Goal: Use online tool/utility: Utilize a website feature to perform a specific function

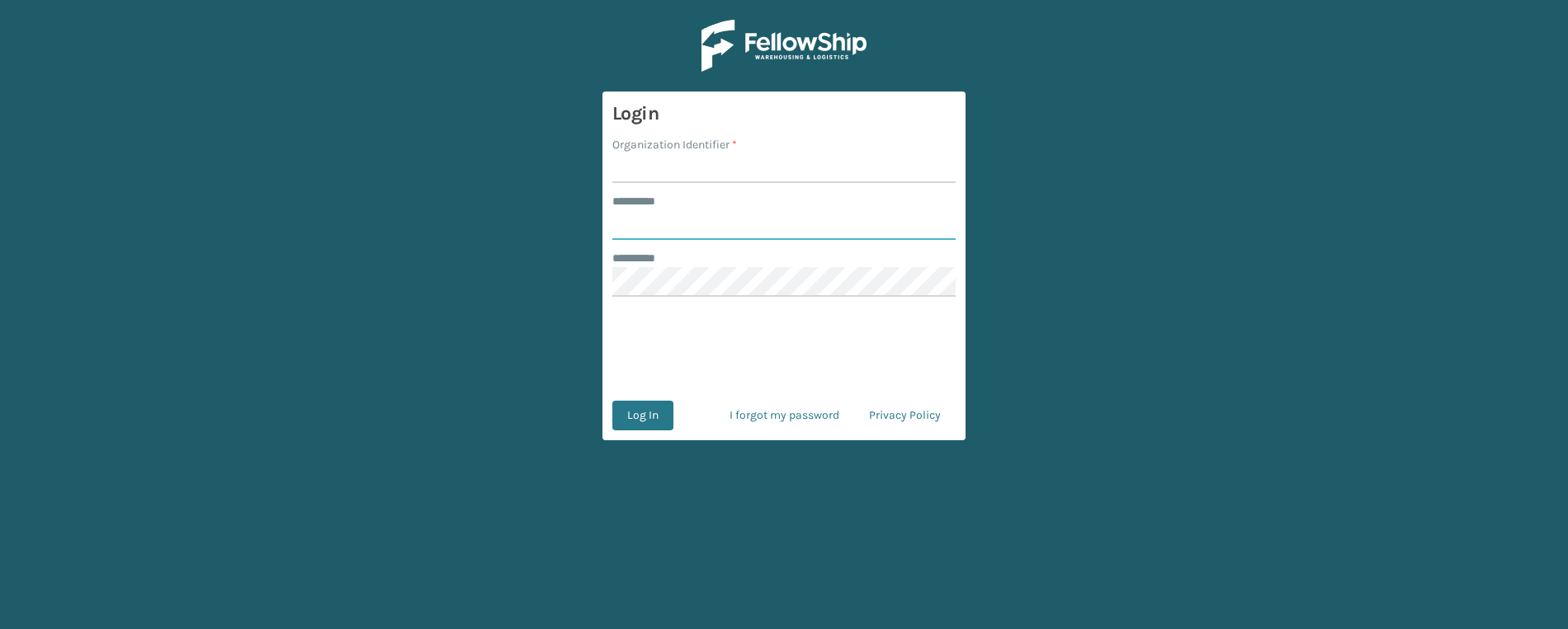
type input "**********"
click at [655, 175] on input "Organization Identifier *" at bounding box center [784, 168] width 344 height 30
type input "superadminorganization"
click at [641, 423] on button "Log In" at bounding box center [643, 416] width 61 height 30
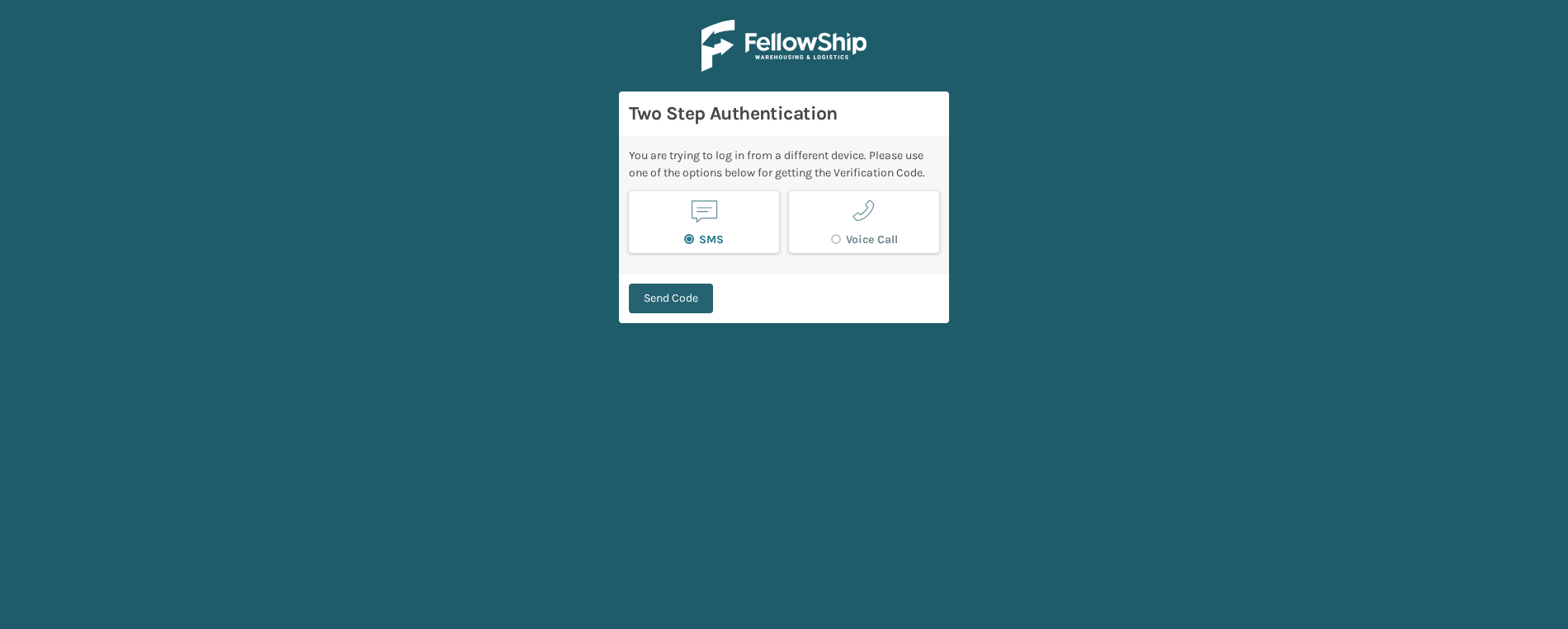
click at [654, 303] on button "Send Code" at bounding box center [670, 299] width 84 height 30
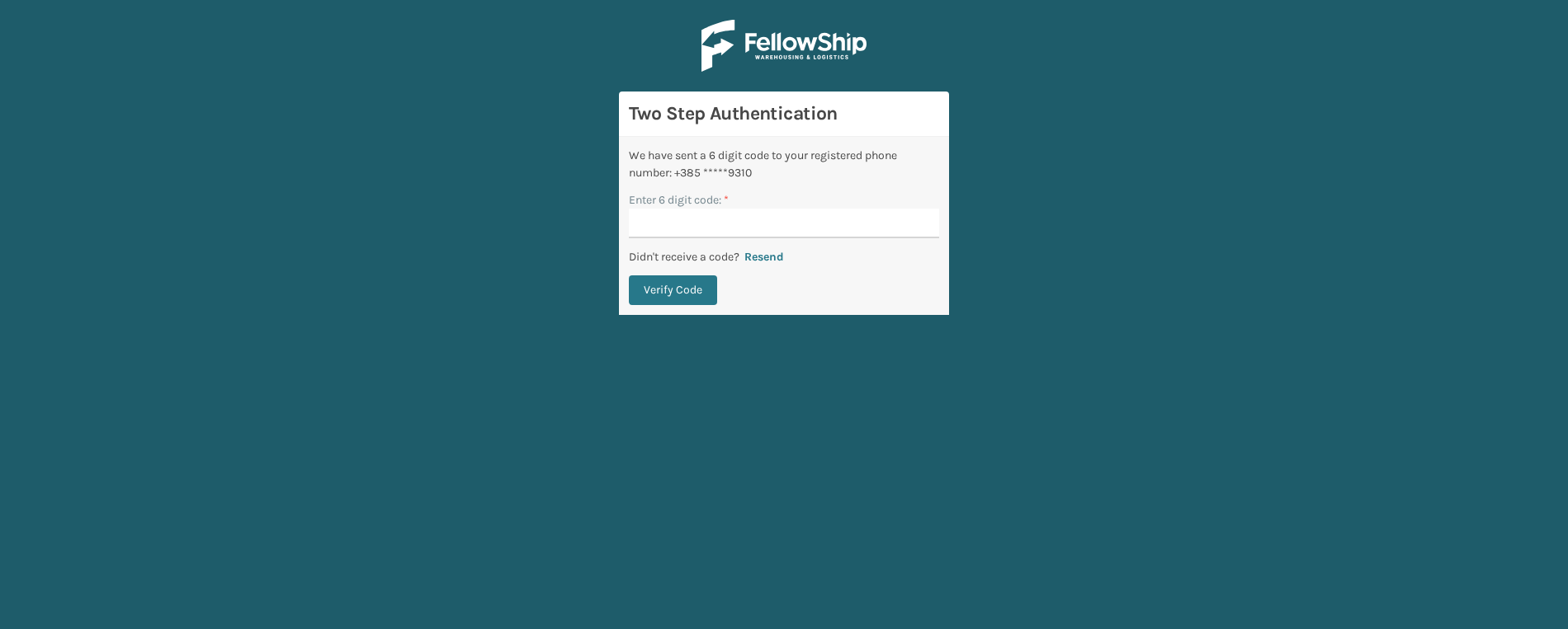
click at [685, 221] on input "Enter 6 digit code: *" at bounding box center [784, 223] width 310 height 30
type input "008458"
click at [628, 275] on button "Verify Code" at bounding box center [672, 290] width 89 height 30
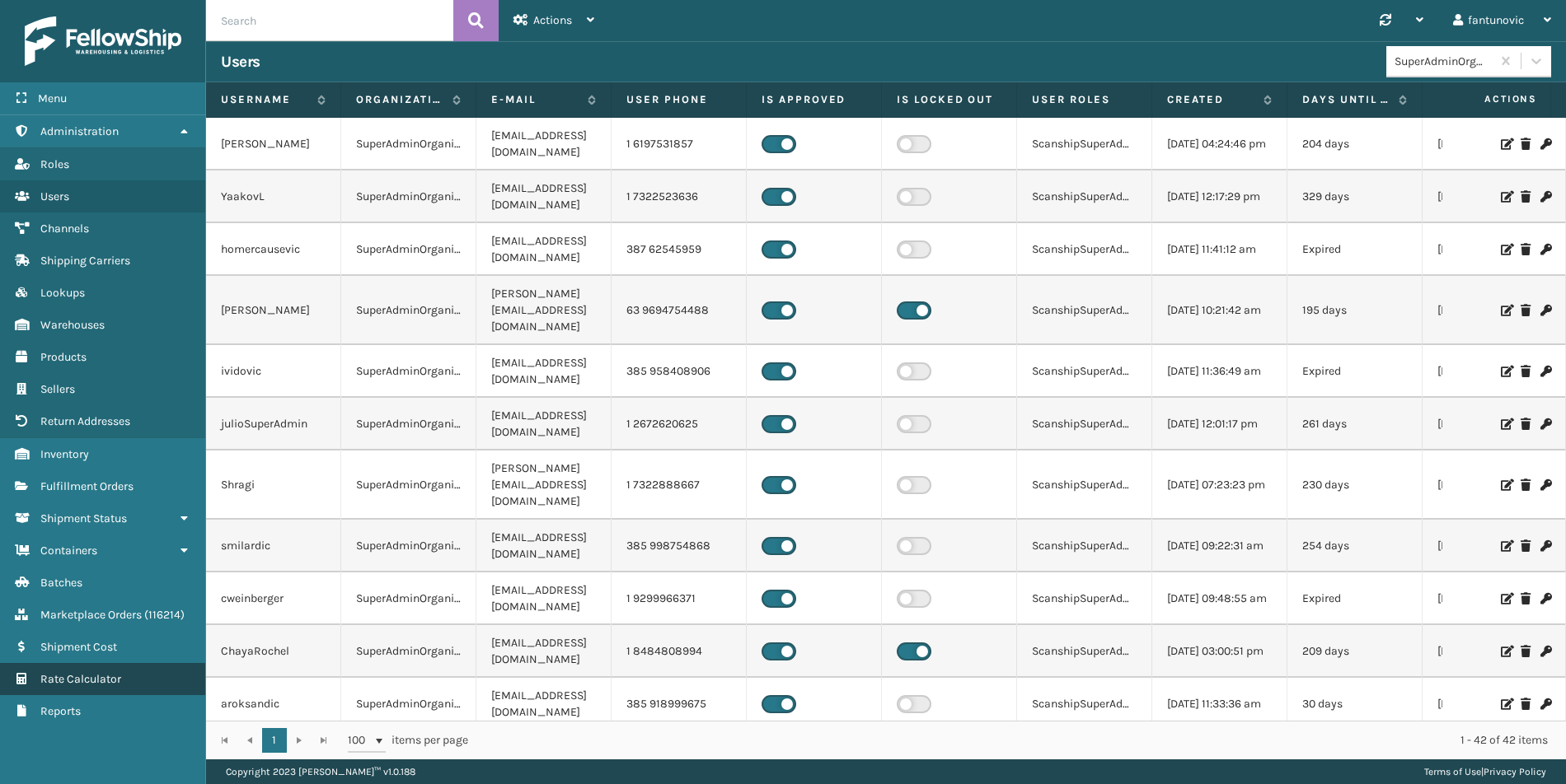
click at [85, 627] on span "Rate Calculator" at bounding box center [81, 679] width 81 height 14
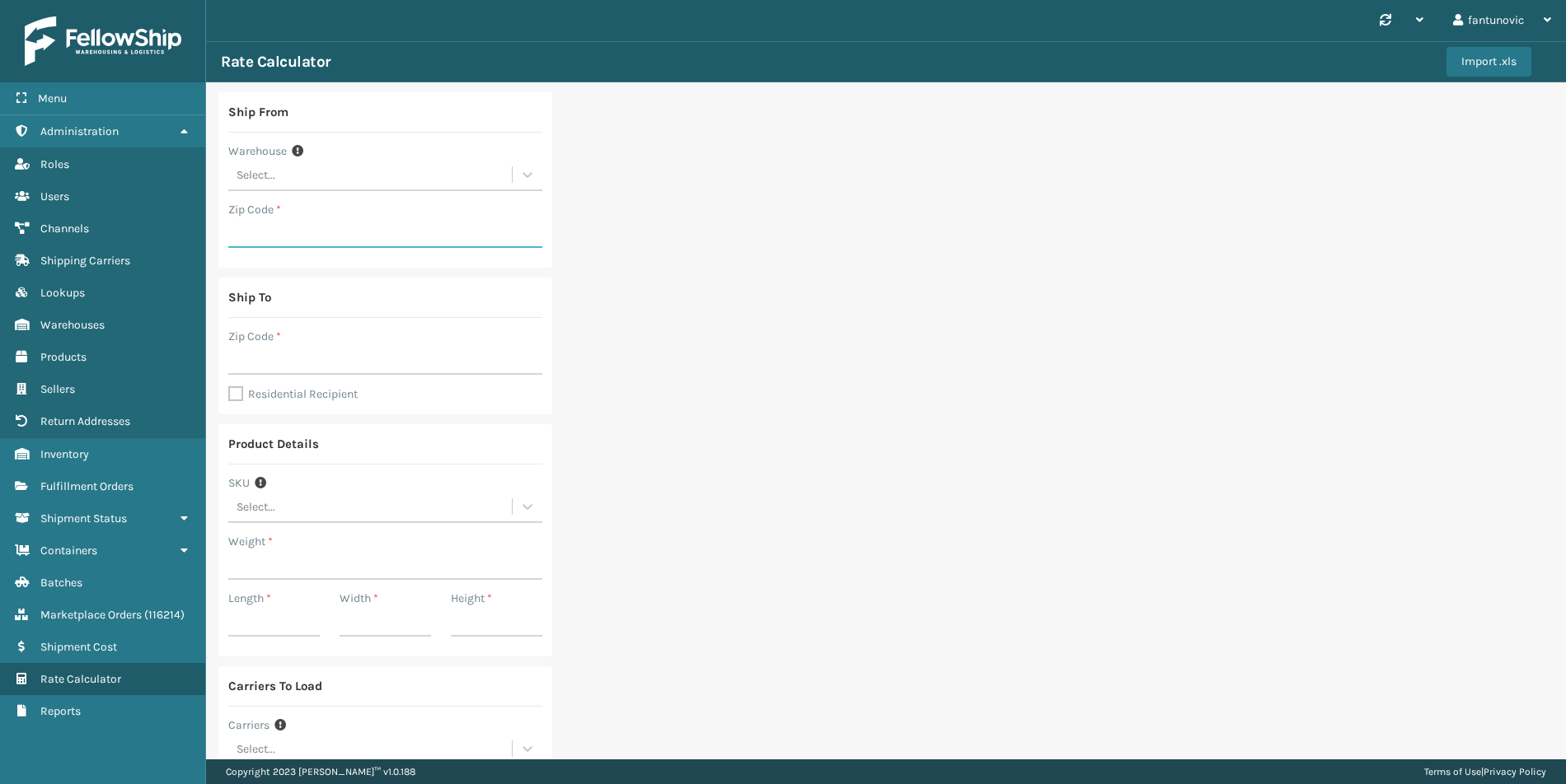
click at [305, 225] on input "Zip Code *" at bounding box center [385, 234] width 314 height 30
type input "19007"
click at [303, 357] on input "Zip Code *" at bounding box center [385, 360] width 314 height 30
type input "46140"
click at [293, 565] on input "Weight *" at bounding box center [385, 565] width 314 height 30
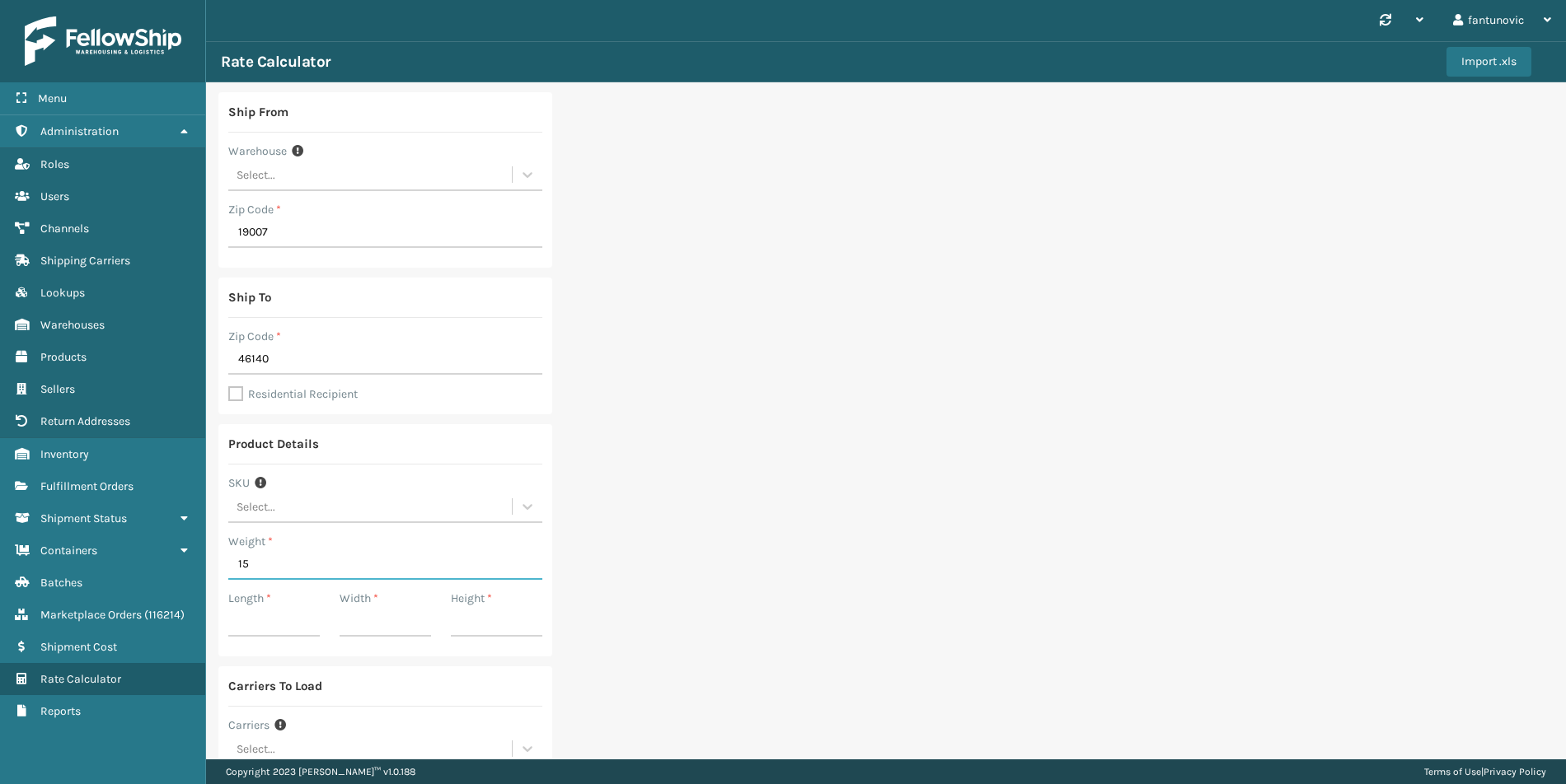
type input "15"
type input "10"
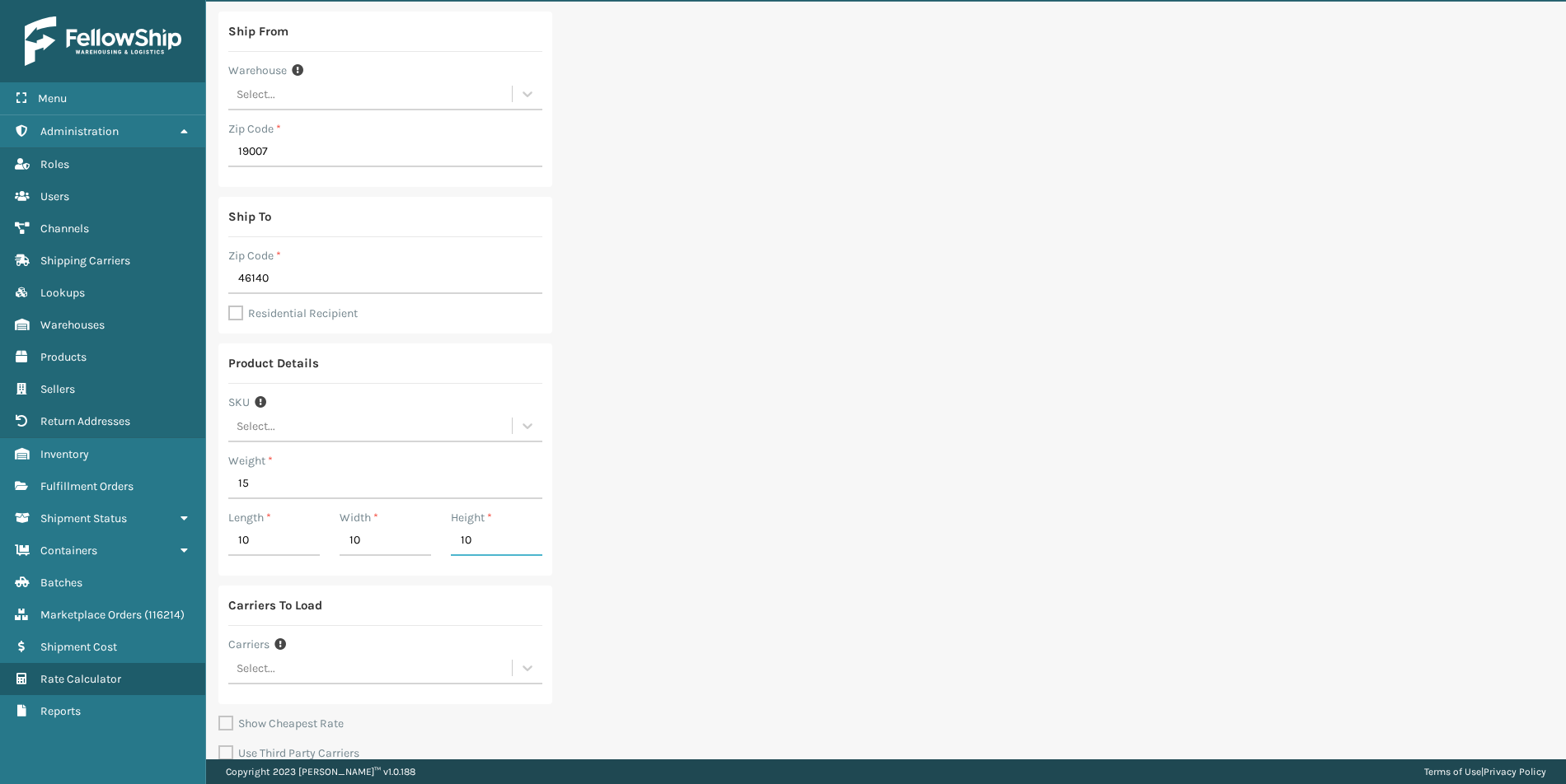
scroll to position [144, 0]
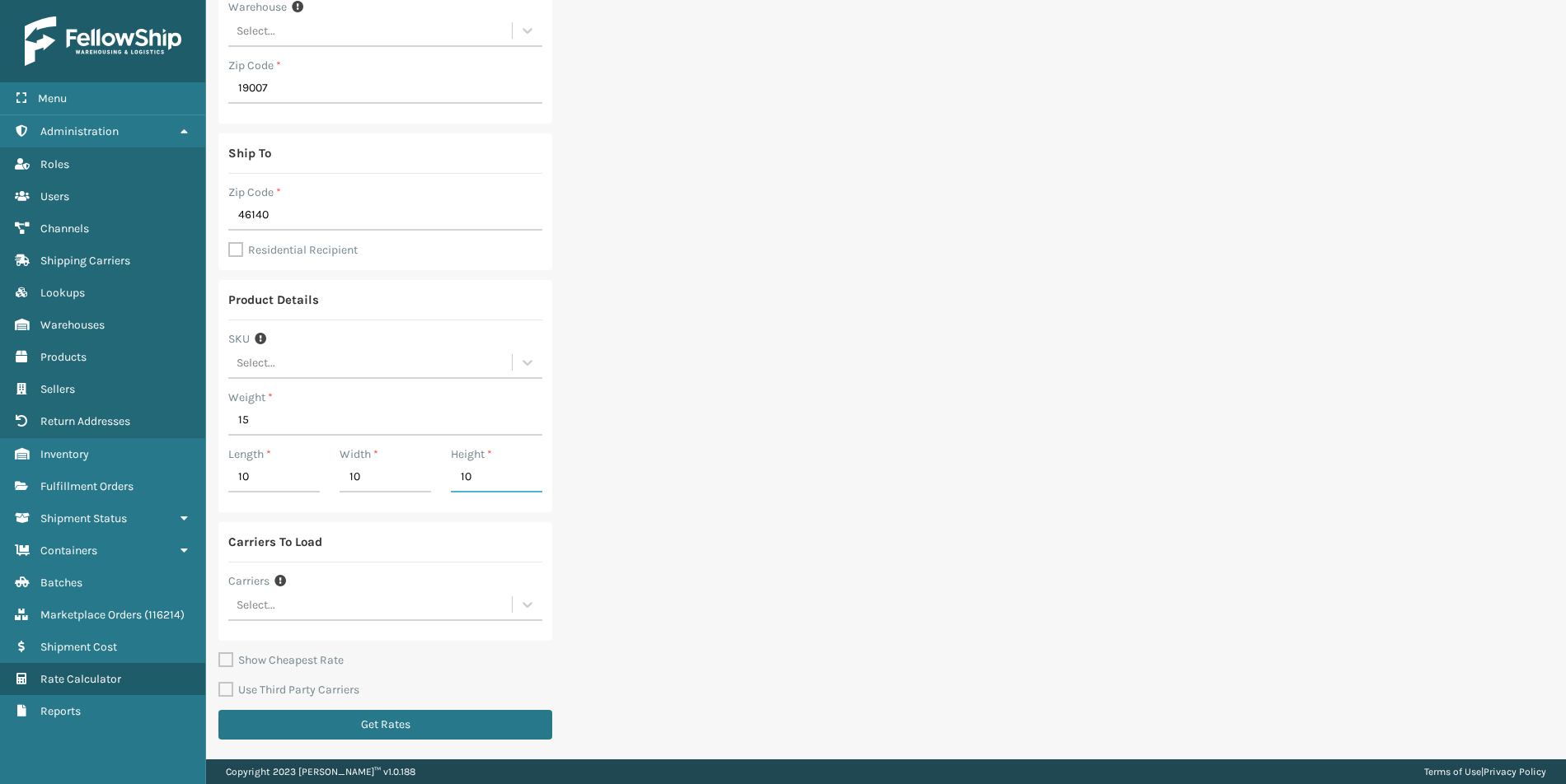
type input "10"
click at [317, 620] on div "Select..." at bounding box center [385, 606] width 314 height 32
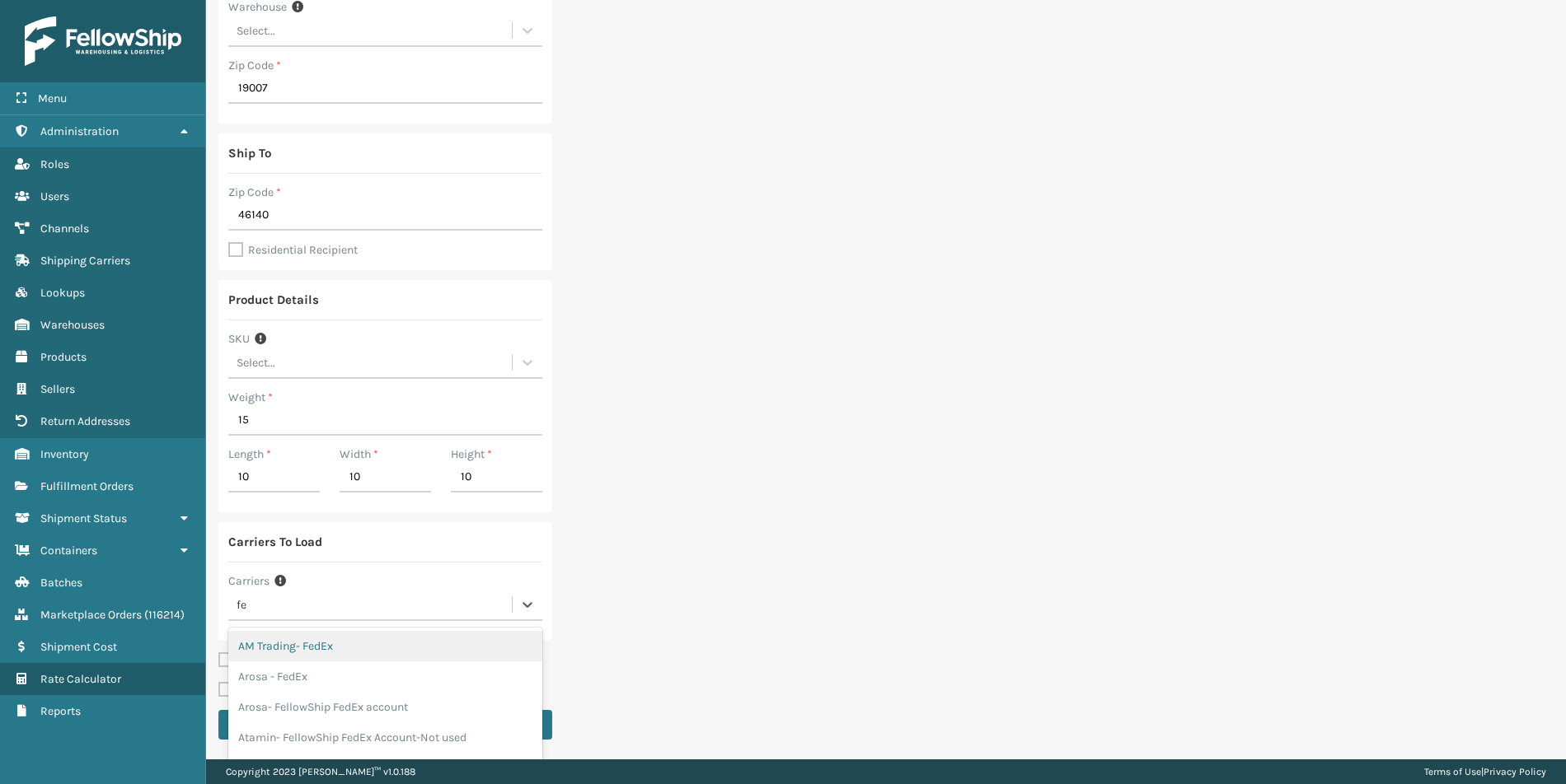
type input "fel"
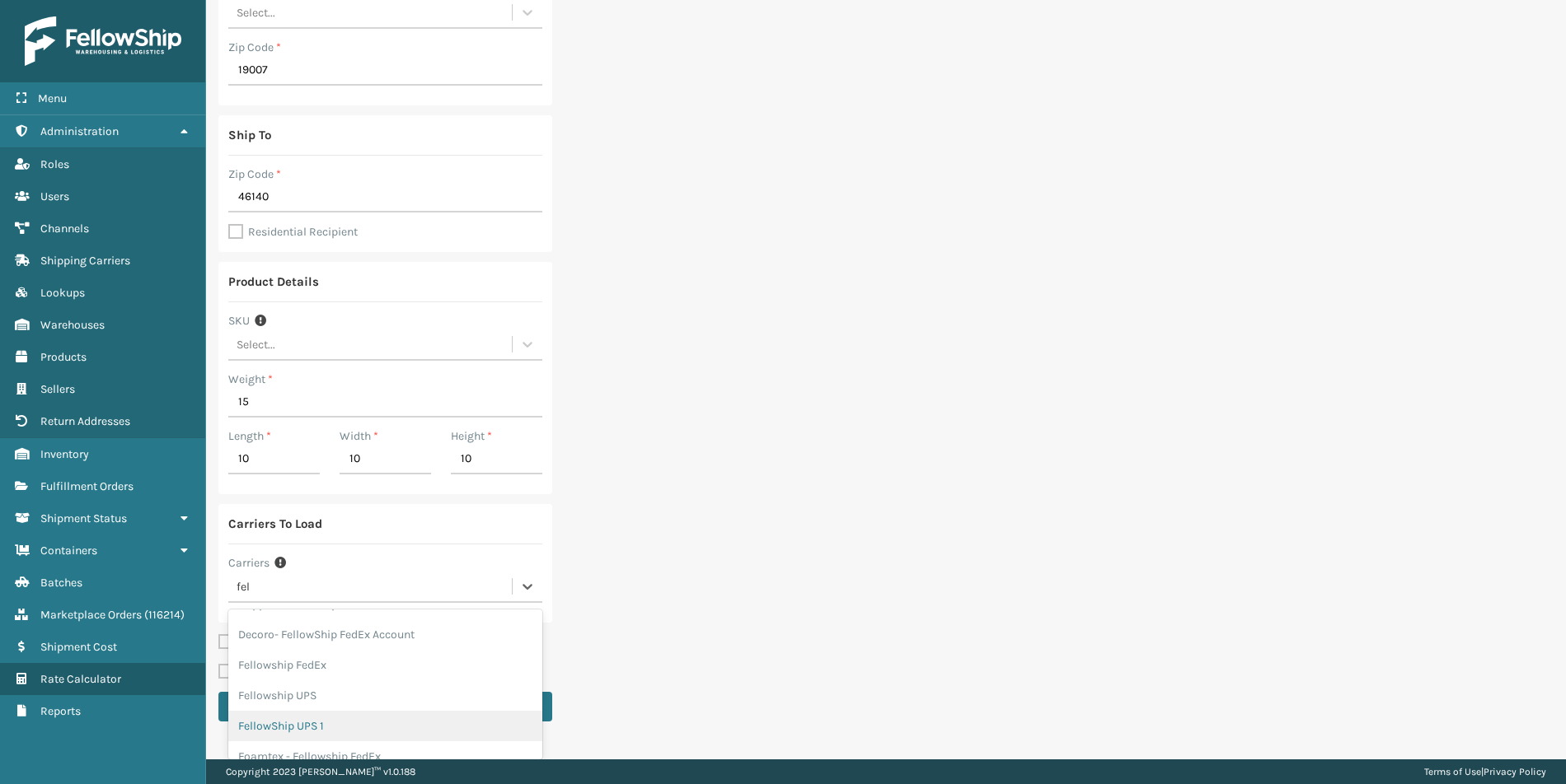
scroll to position [386, 0]
click at [338, 627] on div "Fellowship FedEx" at bounding box center [385, 639] width 314 height 31
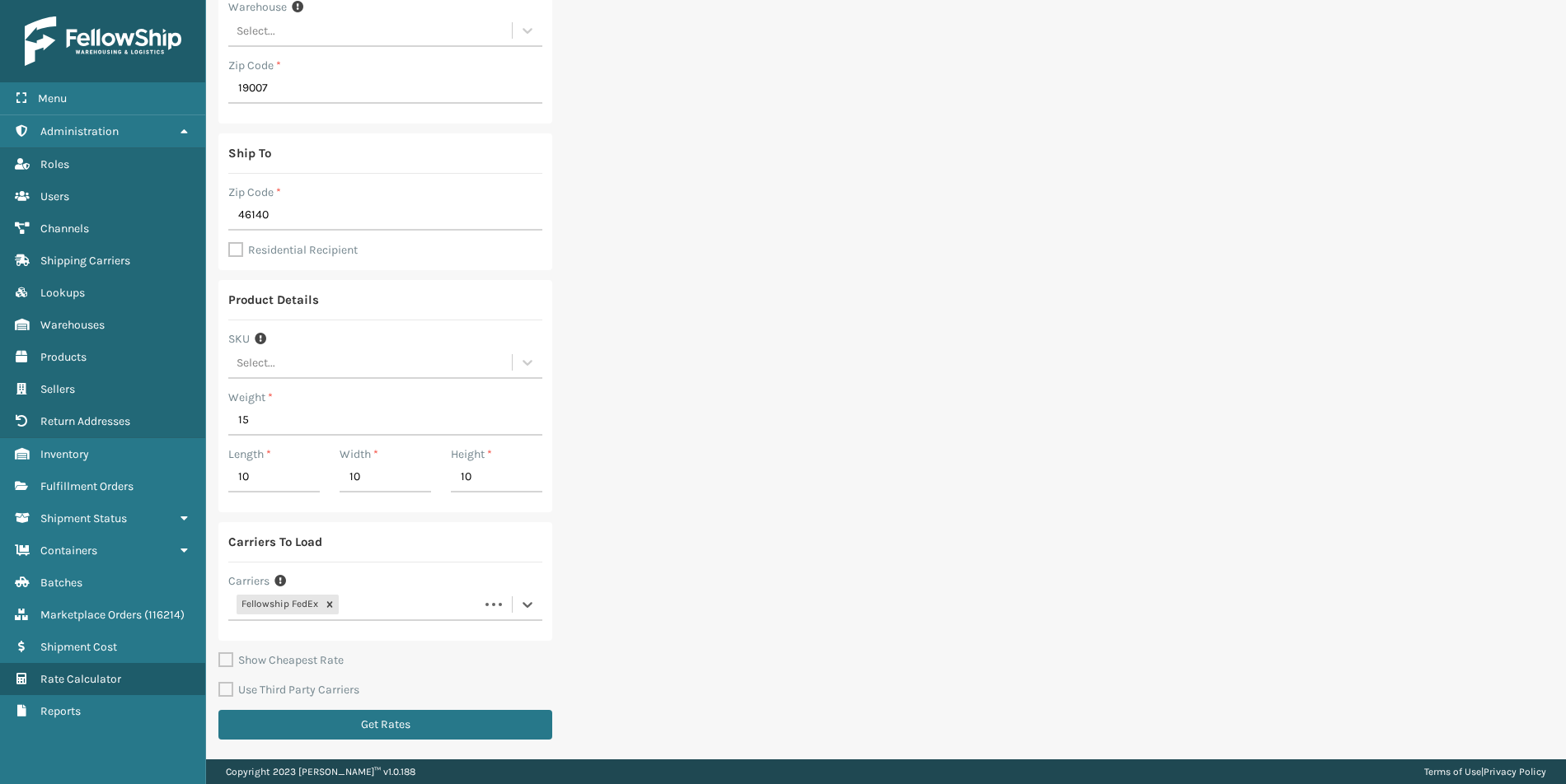
scroll to position [144, 0]
click at [248, 253] on label "Residential Recipient" at bounding box center [293, 250] width 130 height 14
click at [229, 385] on input "Residential Recipient" at bounding box center [228, 386] width 1 height 2
checkbox input "true"
click at [417, 627] on button "Get Rates" at bounding box center [385, 725] width 334 height 30
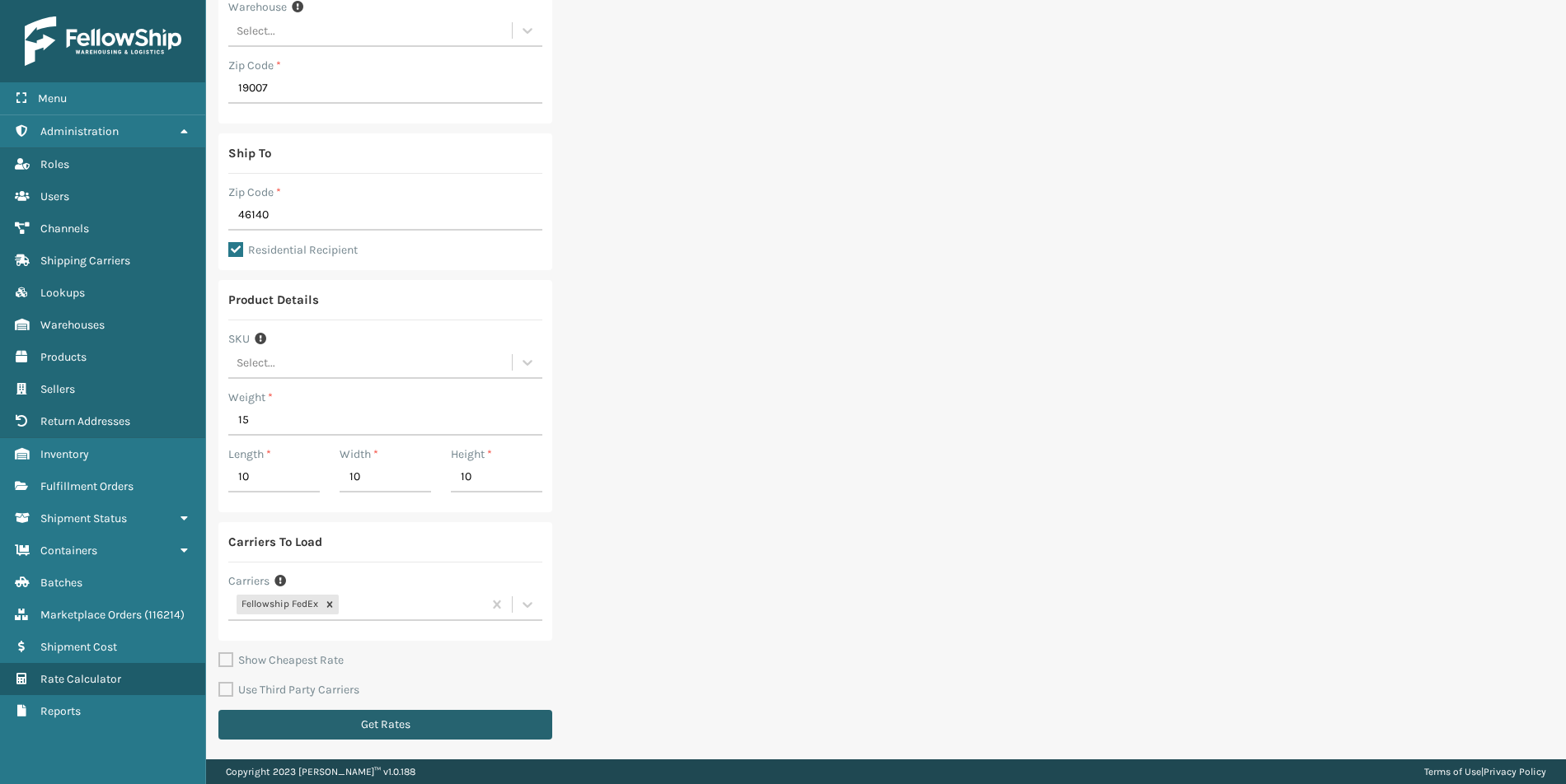
scroll to position [0, 0]
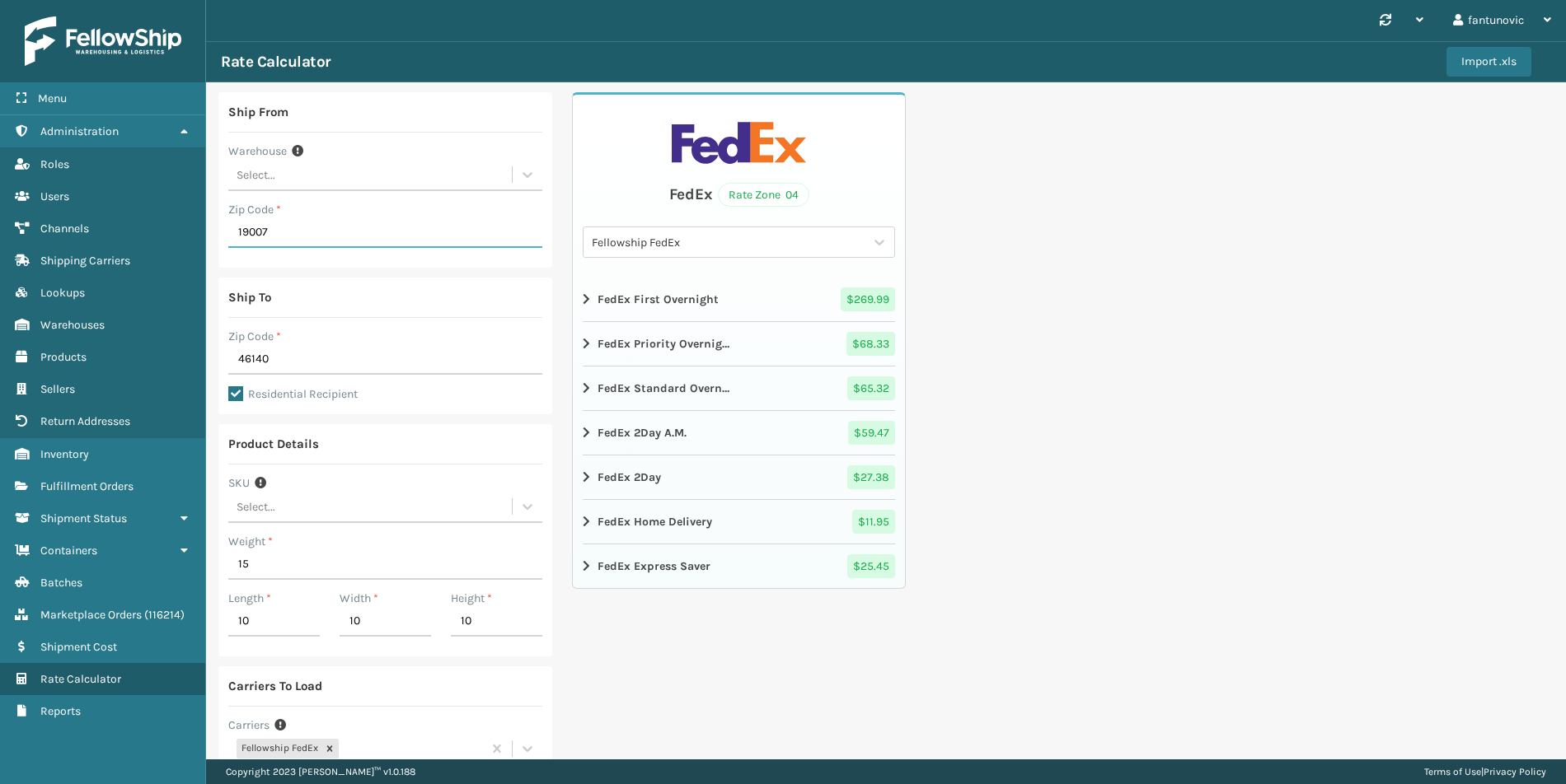
drag, startPoint x: 292, startPoint y: 231, endPoint x: 257, endPoint y: 234, distance: 35.1
click at [257, 234] on input "19007" at bounding box center [385, 234] width 314 height 30
type input "1"
click at [1422, 310] on div "Ship From Warehouse Select... Zip Code * 1 Ship To Zip Code * 46140 Residential…" at bounding box center [885, 493] width 1359 height 822
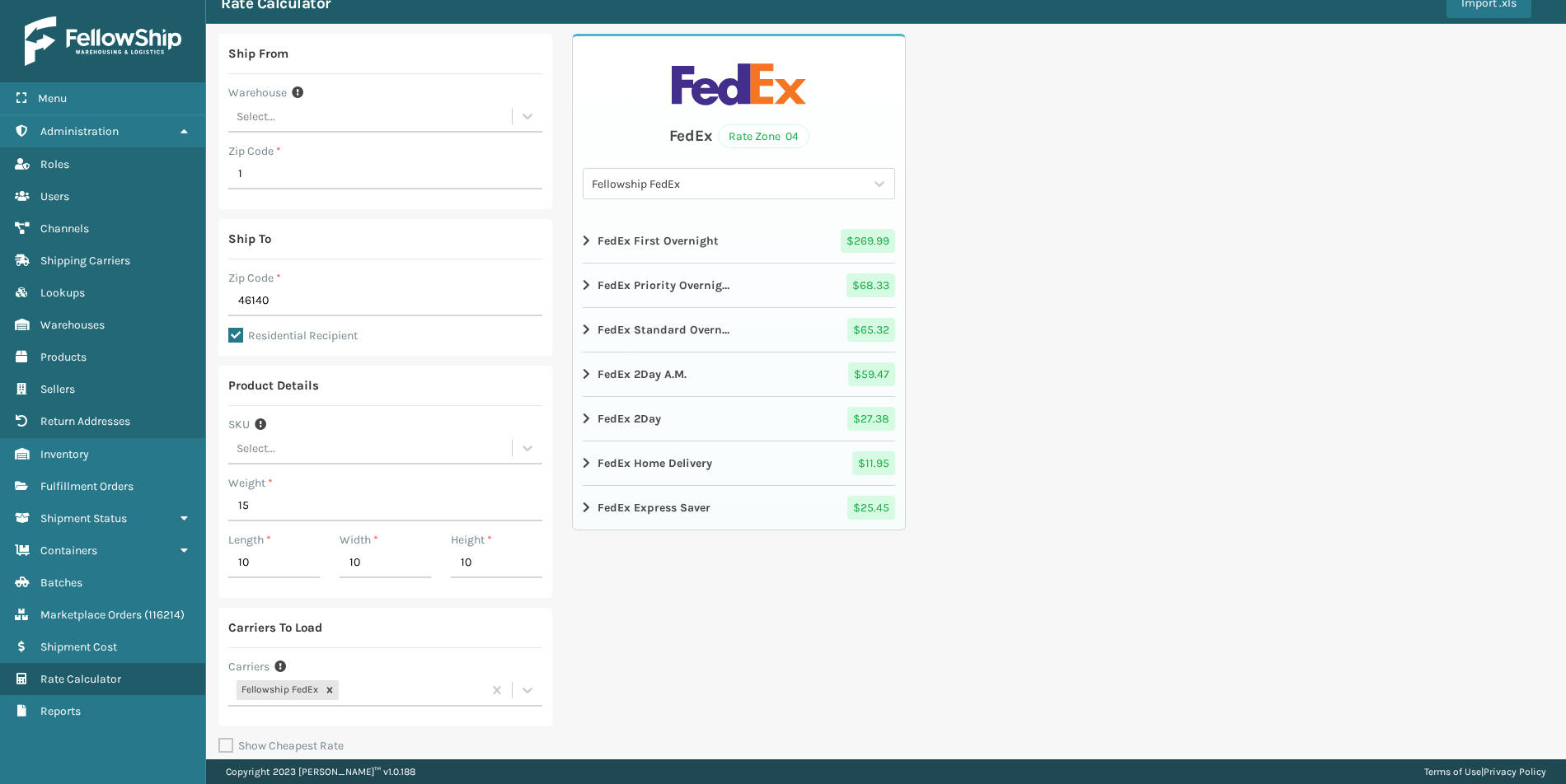
scroll to position [144, 0]
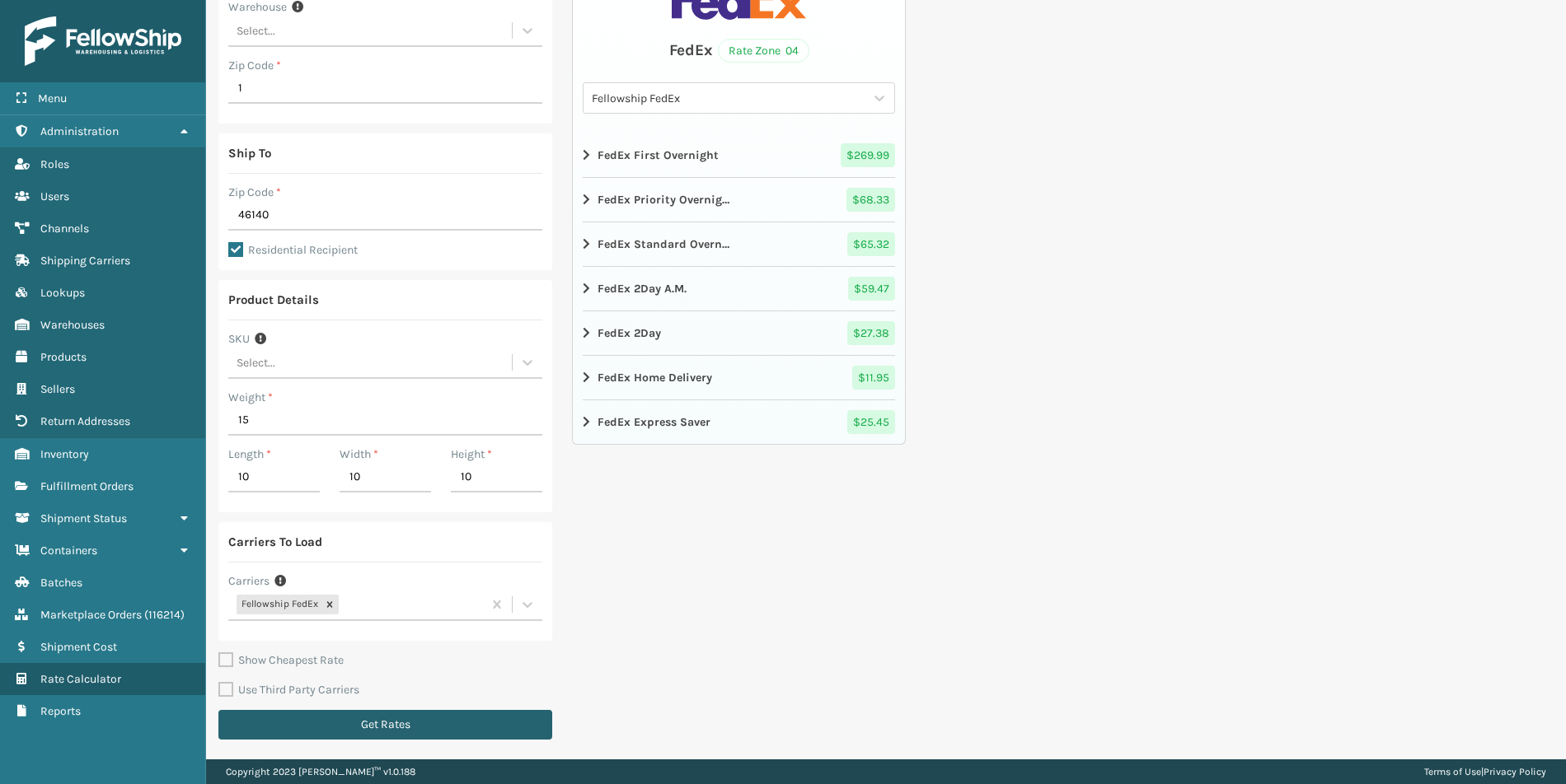
click at [359, 627] on button "Get Rates" at bounding box center [385, 725] width 334 height 30
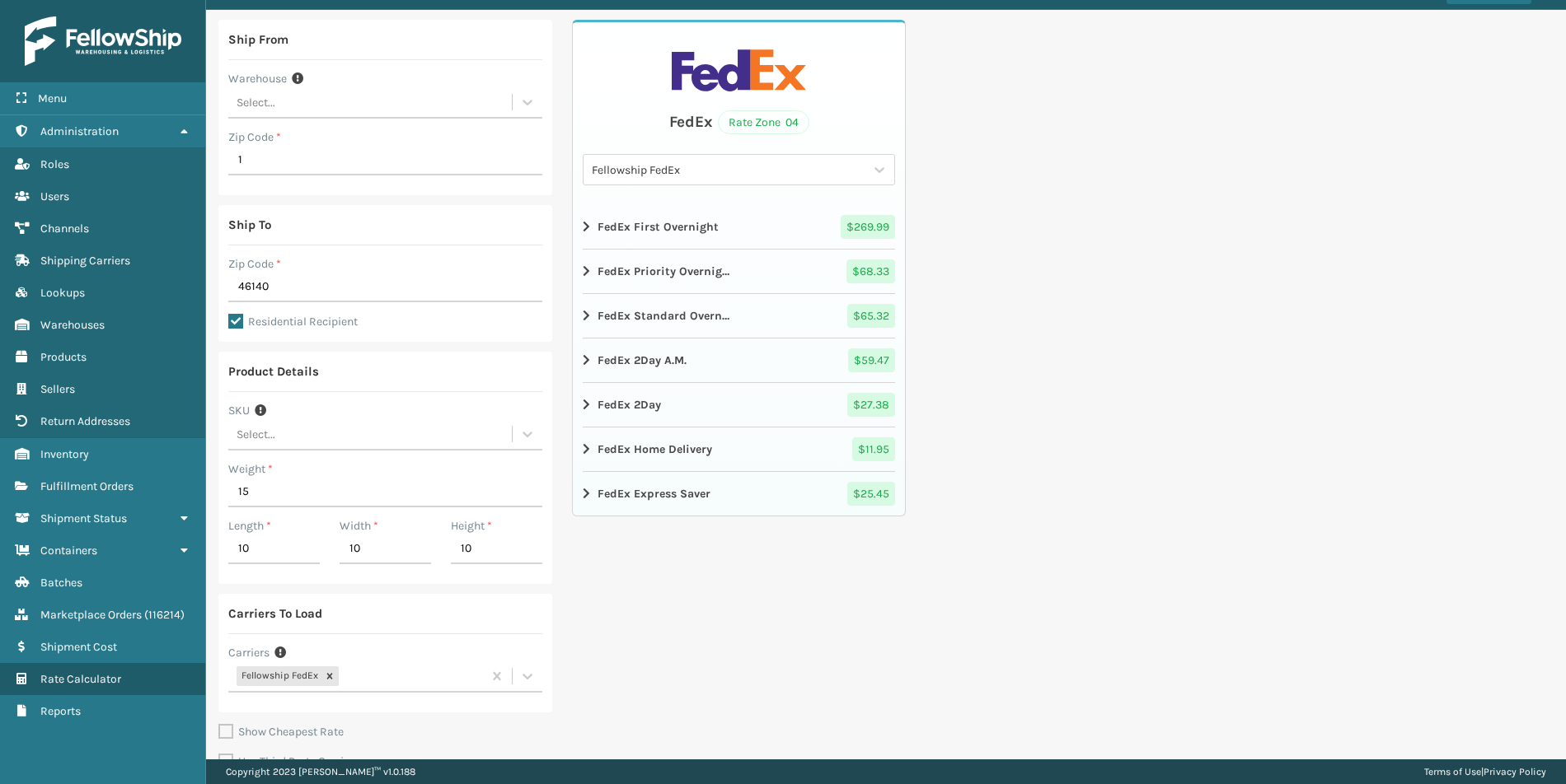
scroll to position [0, 0]
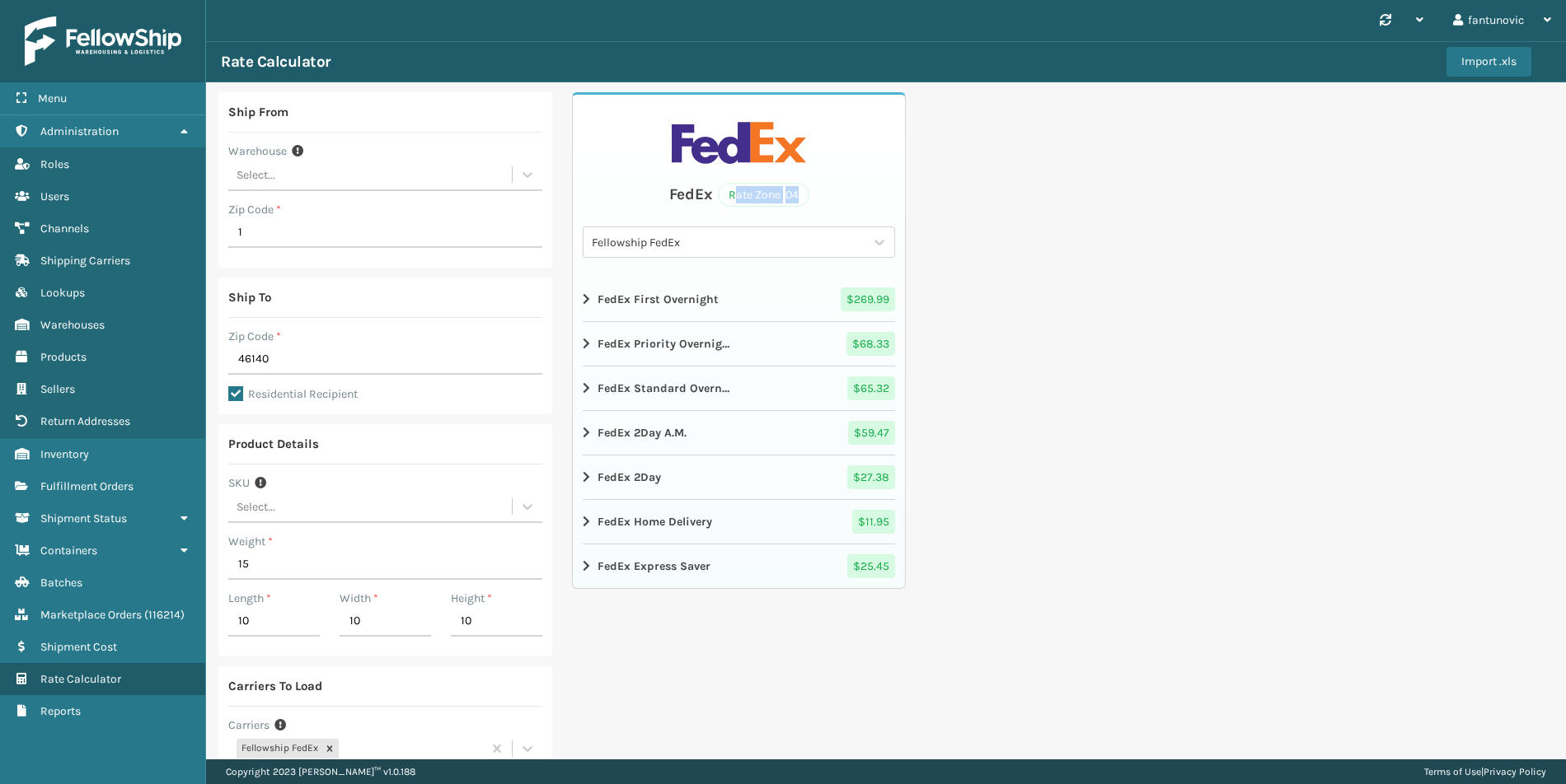
drag, startPoint x: 731, startPoint y: 192, endPoint x: 810, endPoint y: 196, distance: 79.1
click at [810, 196] on div "FedEx Rate Zone 04" at bounding box center [739, 194] width 312 height 24
click at [822, 196] on div "FedEx Rate Zone 04" at bounding box center [739, 194] width 312 height 24
drag, startPoint x: 811, startPoint y: 195, endPoint x: 616, endPoint y: 175, distance: 196.0
click at [616, 175] on div "FedEx Rate Zone 04 Fellowship FedEx FedEx First Overnight $ 269.99 FedEx Priori…" at bounding box center [738, 340] width 334 height 497
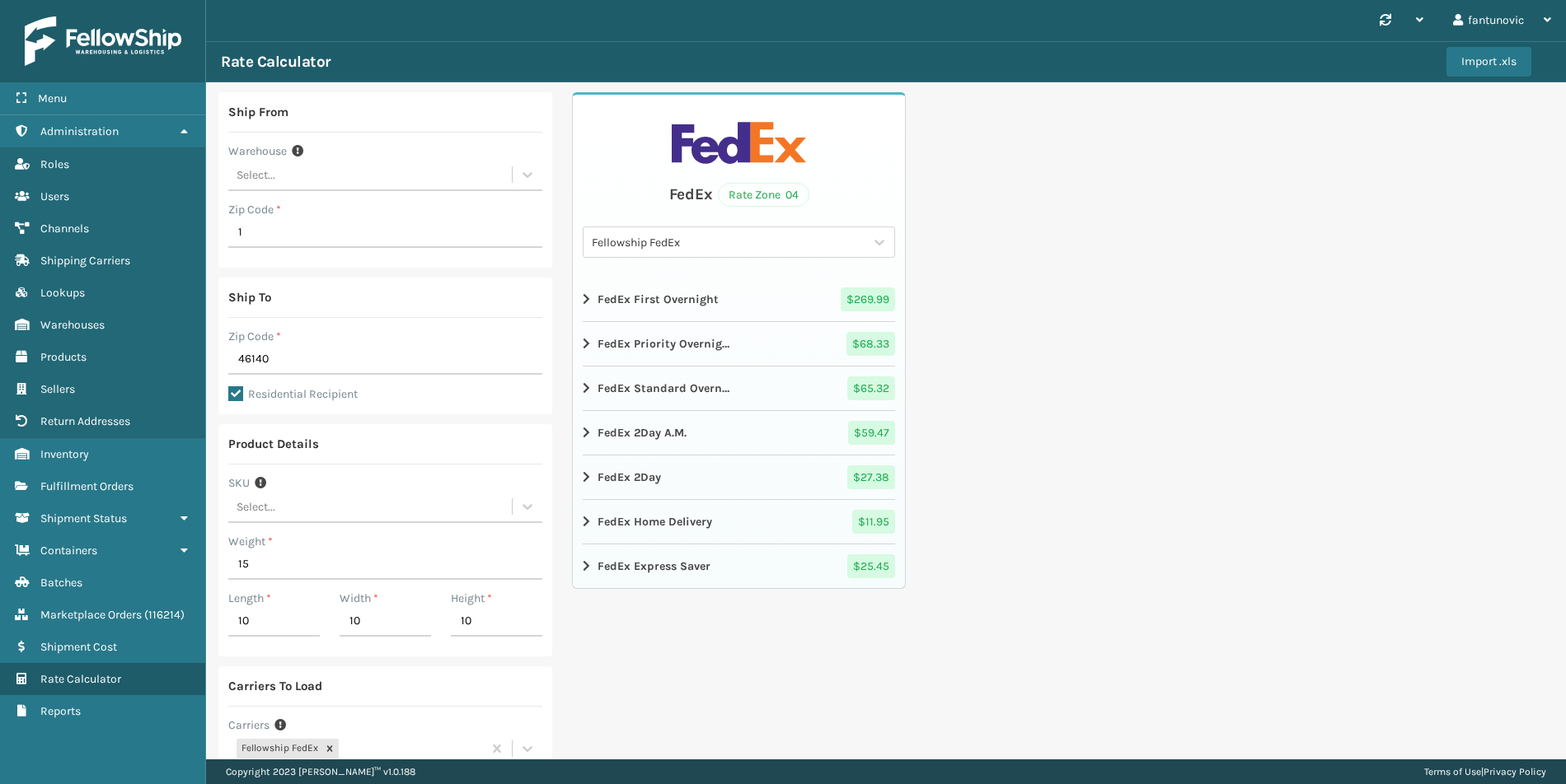
click at [656, 176] on div "FedEx Rate Zone 04 Fellowship FedEx FedEx First Overnight $ 269.99 FedEx Priori…" at bounding box center [738, 340] width 334 height 497
drag, startPoint x: 656, startPoint y: 176, endPoint x: 818, endPoint y: 190, distance: 162.6
click at [818, 190] on div "FedEx Rate Zone 04 Fellowship FedEx FedEx First Overnight $ 269.99 FedEx Priori…" at bounding box center [738, 340] width 334 height 497
click at [818, 190] on div "FedEx Rate Zone 04" at bounding box center [739, 194] width 312 height 24
drag, startPoint x: 636, startPoint y: 710, endPoint x: 631, endPoint y: 698, distance: 13.0
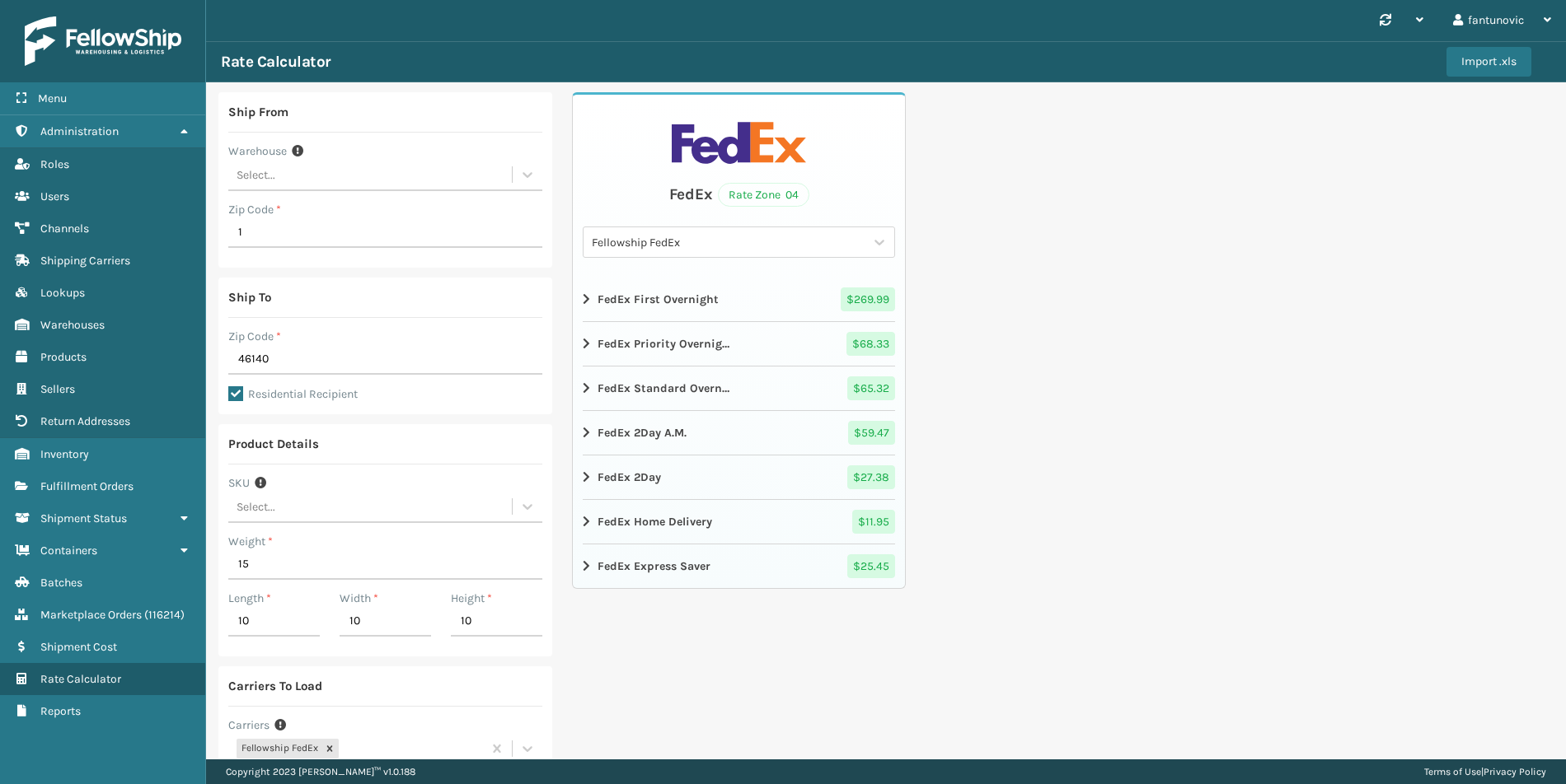
click at [636, 627] on div "FedEx Rate Zone 04 Fellowship FedEx FedEx First Overnight $ 269.99 FedEx Priori…" at bounding box center [738, 493] width 334 height 802
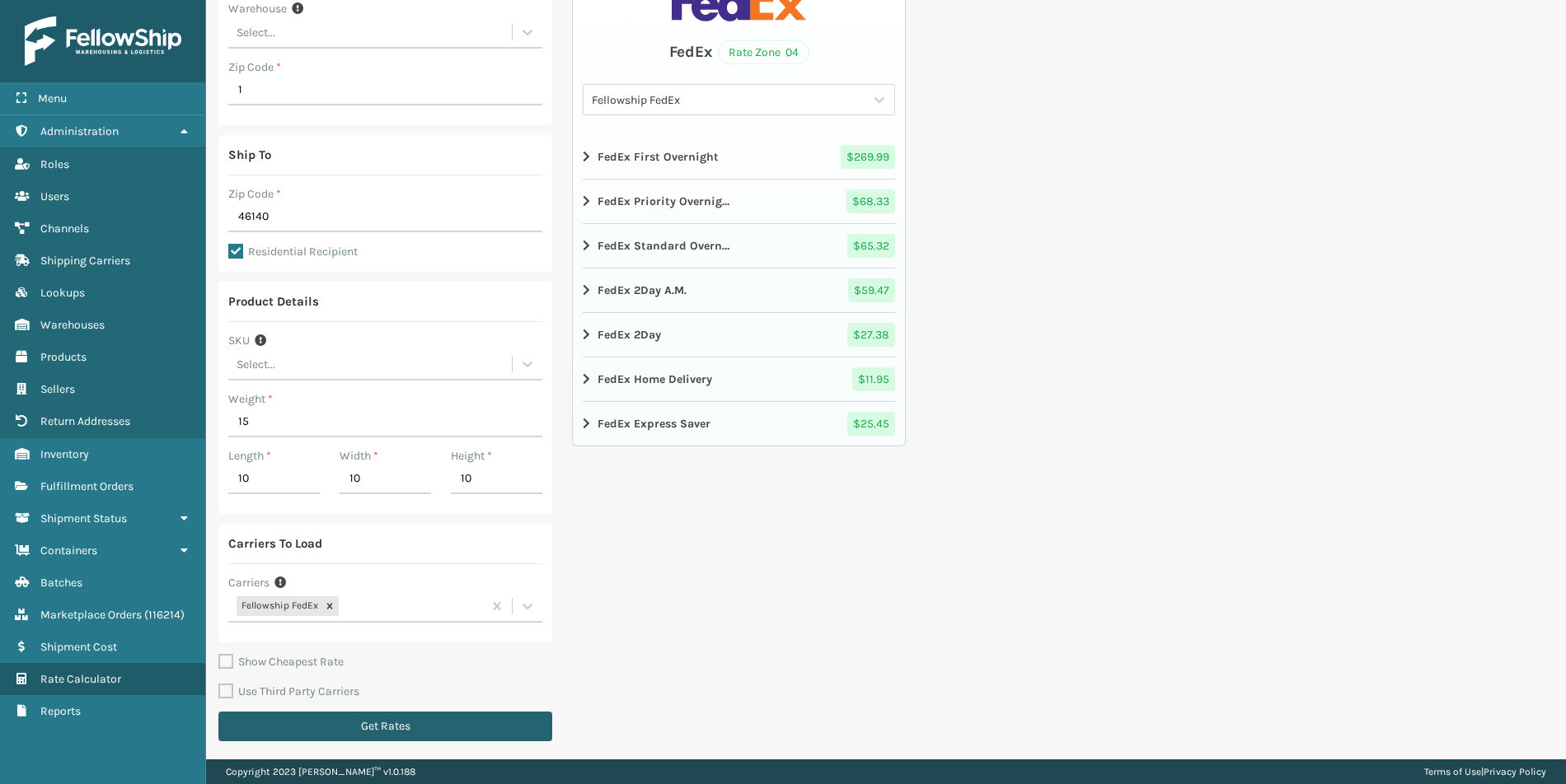
scroll to position [144, 0]
click at [442, 627] on button "Get Rates" at bounding box center [385, 725] width 334 height 30
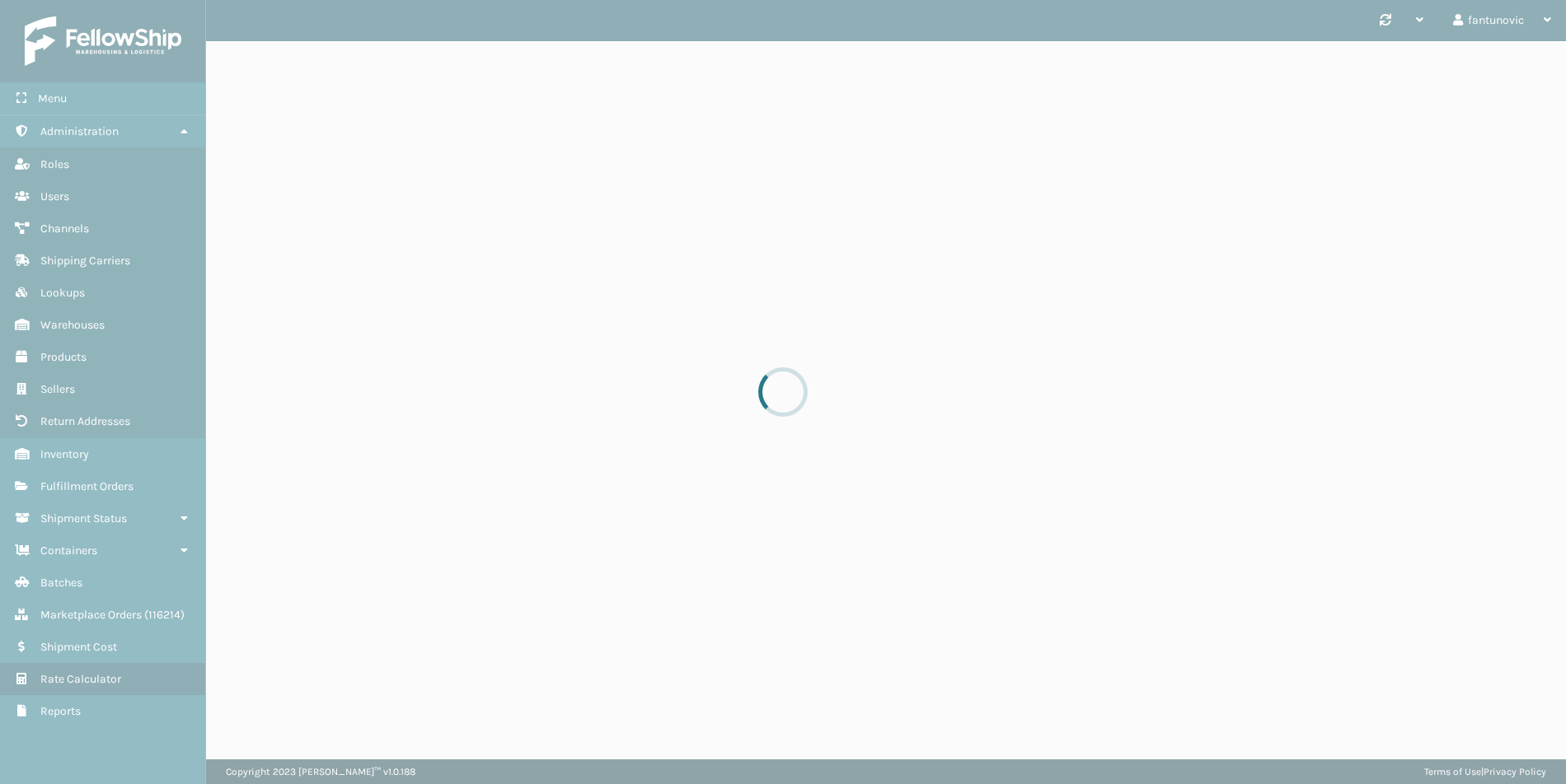
scroll to position [0, 0]
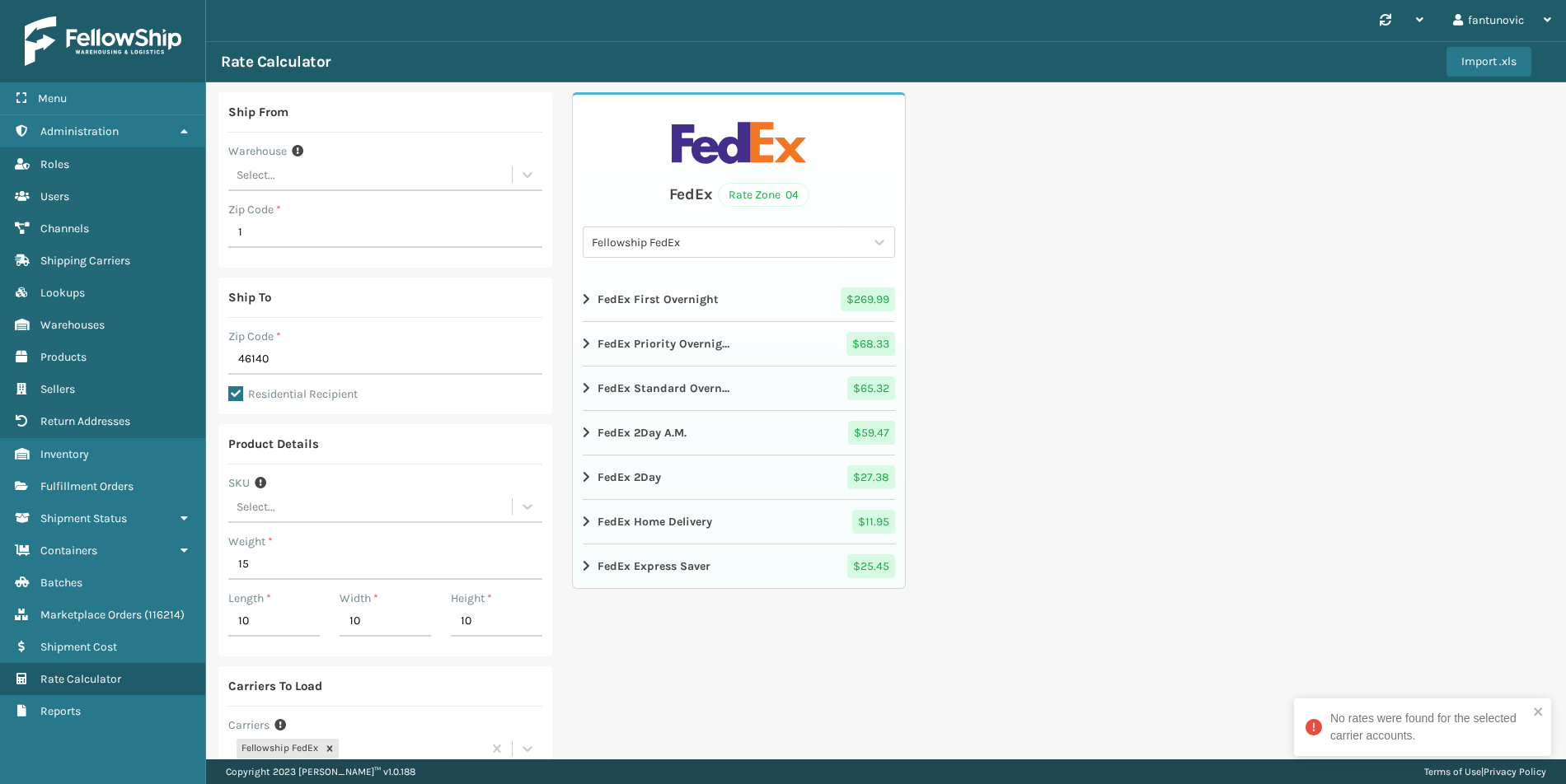
click at [838, 627] on div "FedEx Rate Zone 04 Fellowship FedEx FedEx First Overnight $ 269.99 FedEx Priori…" at bounding box center [738, 493] width 334 height 802
